Goal: Information Seeking & Learning: Learn about a topic

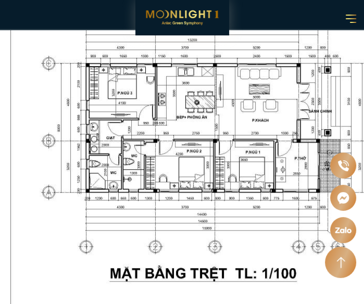
scroll to position [584, 0]
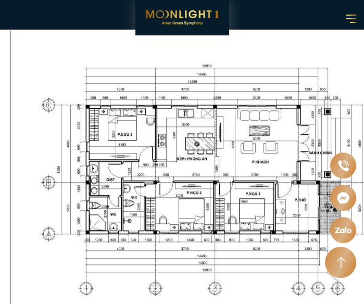
click at [189, 87] on img at bounding box center [218, 193] width 417 height 334
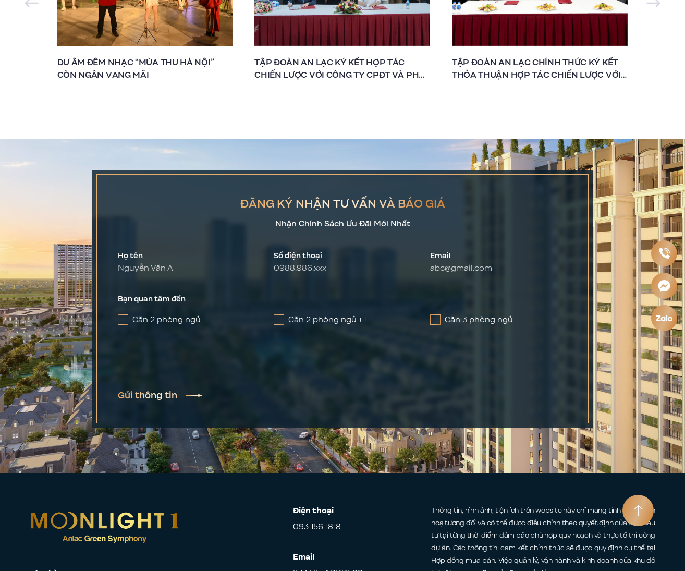
scroll to position [6671, 0]
